Goal: Navigation & Orientation: Find specific page/section

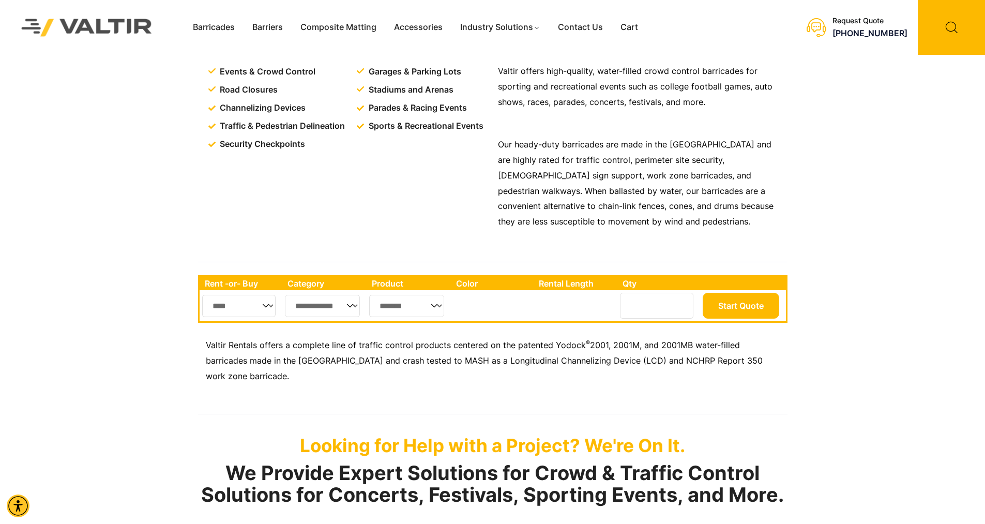
scroll to position [258, 0]
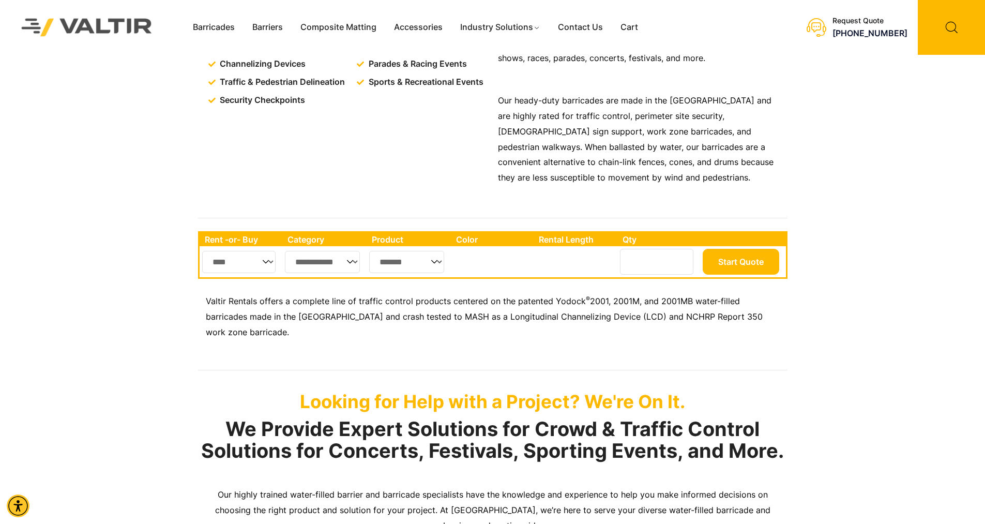
click at [349, 273] on select "**********" at bounding box center [322, 262] width 75 height 22
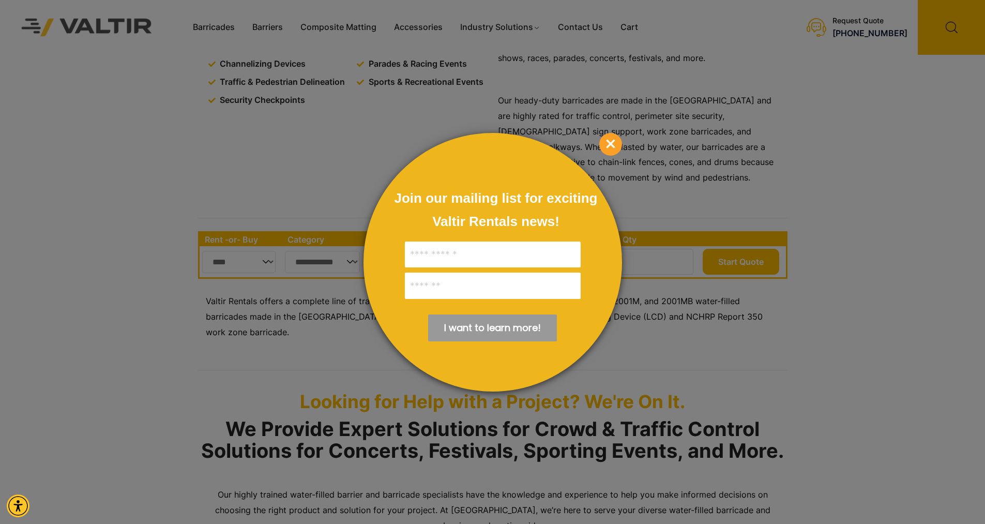
click at [623, 135] on div at bounding box center [492, 262] width 985 height 524
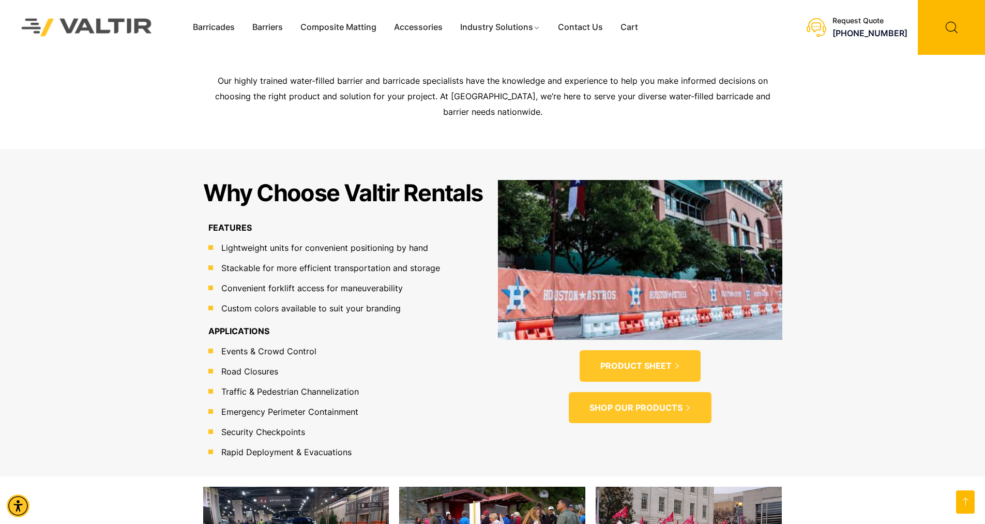
scroll to position [517, 0]
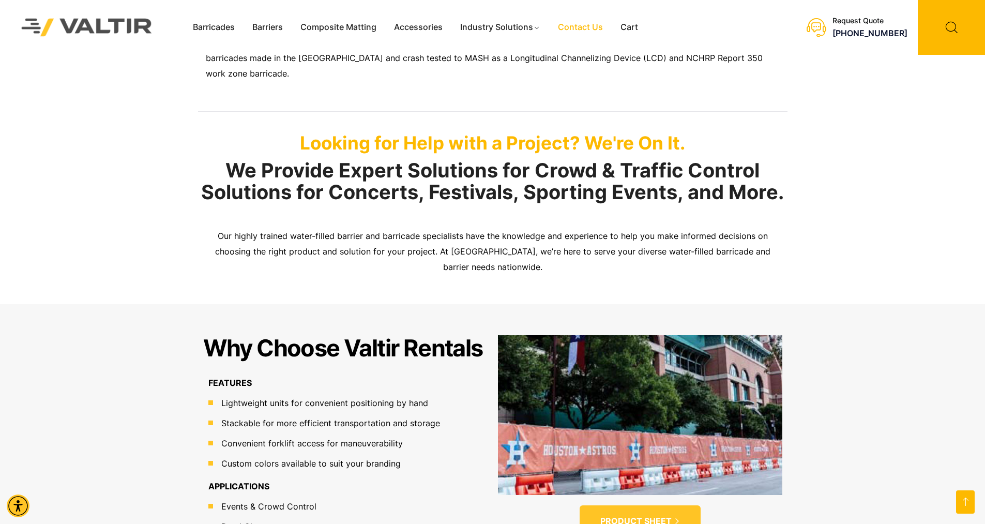
click at [568, 33] on link "Contact Us" at bounding box center [580, 28] width 63 height 16
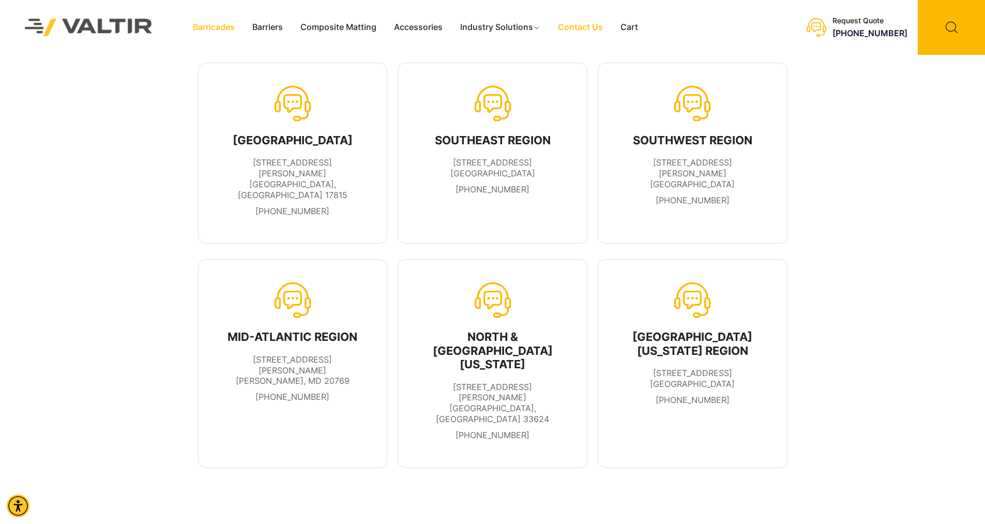
click at [221, 31] on link "Barricades" at bounding box center [213, 28] width 59 height 16
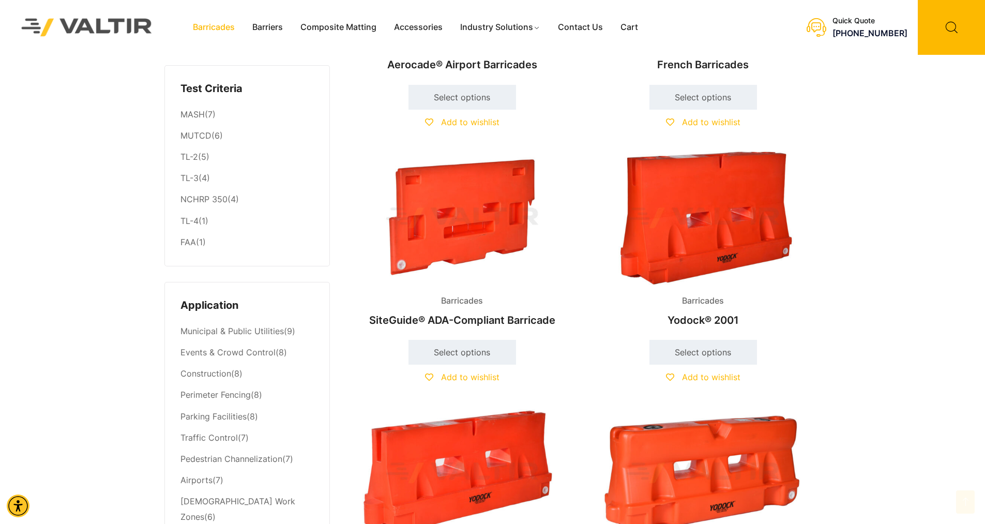
scroll to position [207, 0]
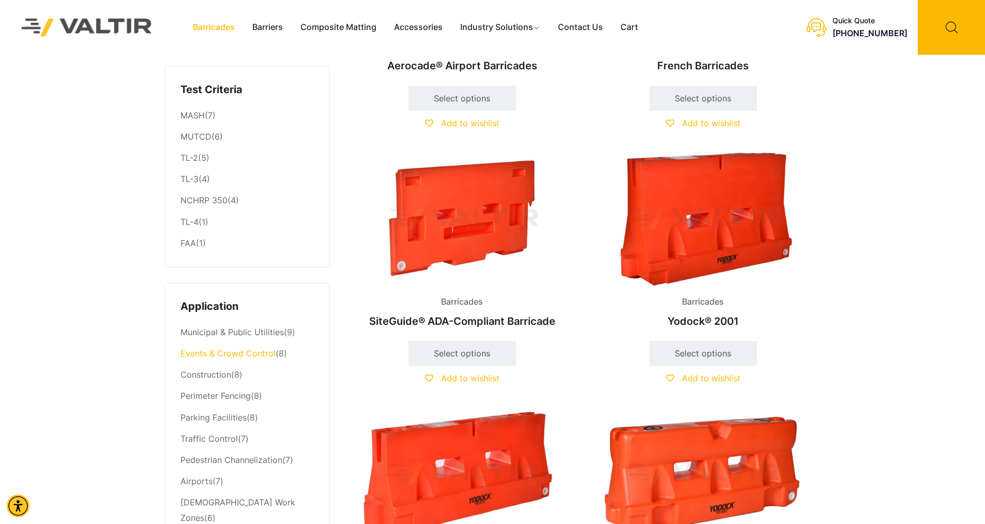
click at [238, 358] on link "Events & Crowd Control" at bounding box center [227, 353] width 95 height 10
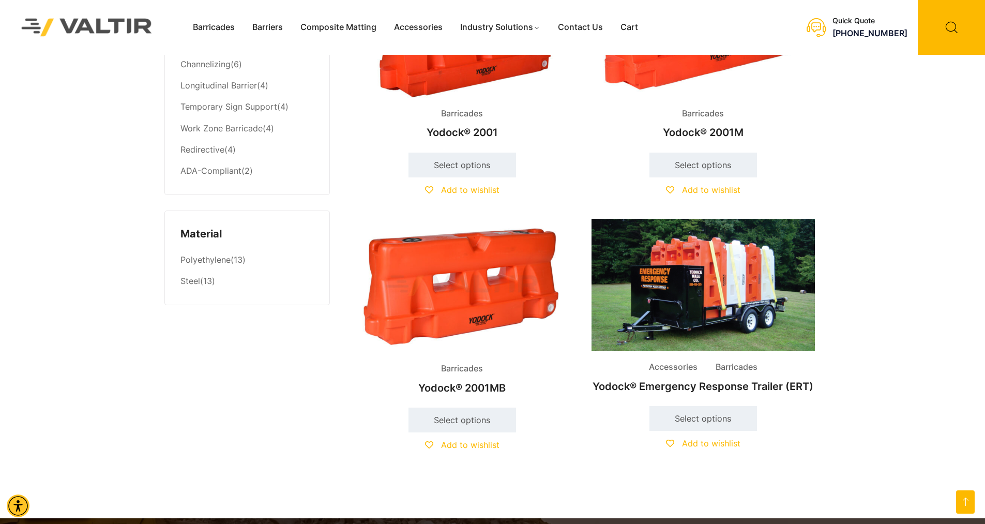
scroll to position [775, 0]
